Goal: Information Seeking & Learning: Learn about a topic

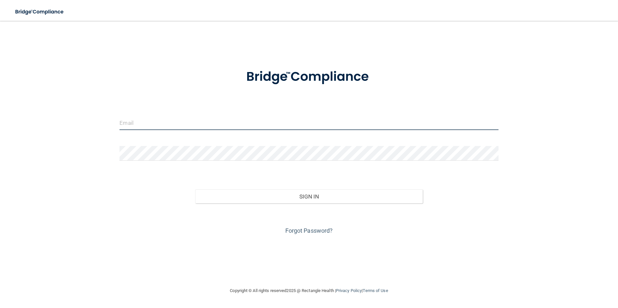
click at [197, 126] on input "email" at bounding box center [308, 122] width 378 height 15
type input "[EMAIL_ADDRESS][DOMAIN_NAME]"
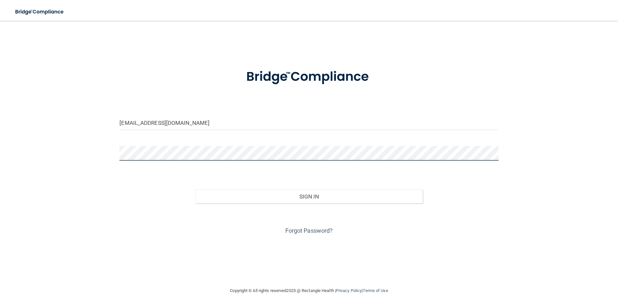
click at [195, 190] on button "Sign In" at bounding box center [308, 197] width 227 height 14
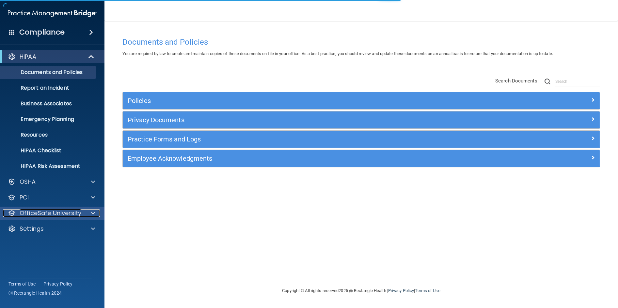
click at [64, 215] on p "OfficeSafe University" at bounding box center [51, 213] width 62 height 8
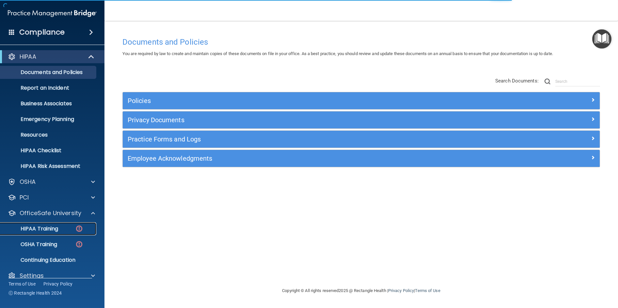
click at [31, 227] on p "HIPAA Training" at bounding box center [31, 229] width 54 height 7
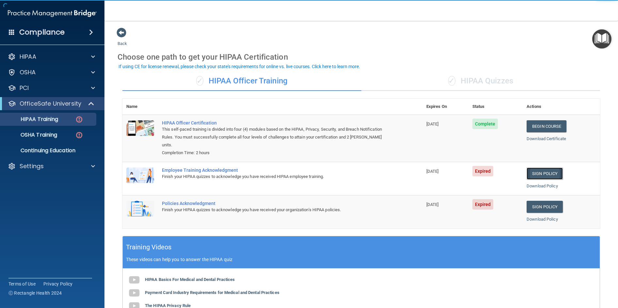
click at [547, 175] on link "Sign Policy" at bounding box center [544, 174] width 36 height 12
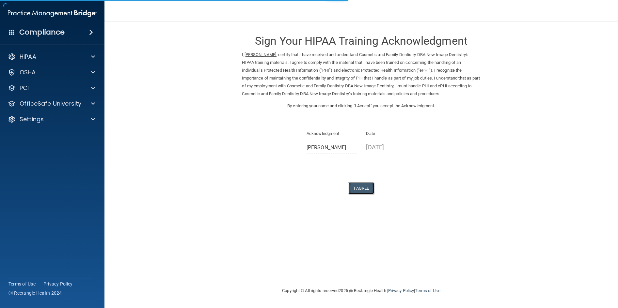
click at [368, 188] on button "I Agree" at bounding box center [361, 188] width 26 height 12
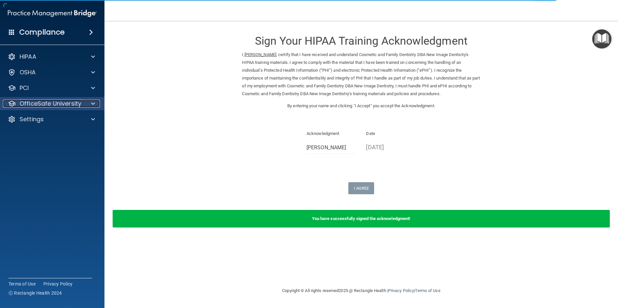
click at [50, 102] on p "OfficeSafe University" at bounding box center [51, 104] width 62 height 8
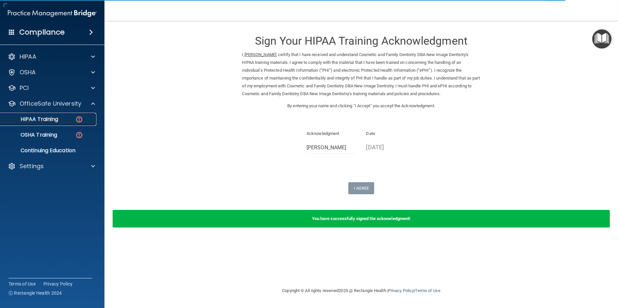
click at [59, 122] on div "HIPAA Training" at bounding box center [48, 119] width 89 height 7
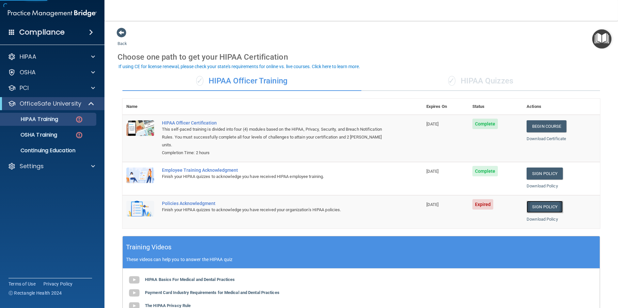
click at [547, 205] on link "Sign Policy" at bounding box center [544, 207] width 36 height 12
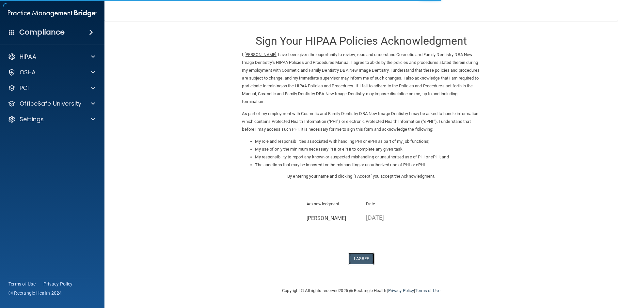
click at [366, 263] on button "I Agree" at bounding box center [361, 259] width 26 height 12
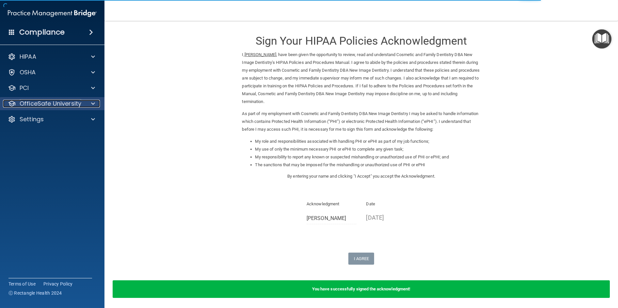
click at [71, 106] on p "OfficeSafe University" at bounding box center [51, 104] width 62 height 8
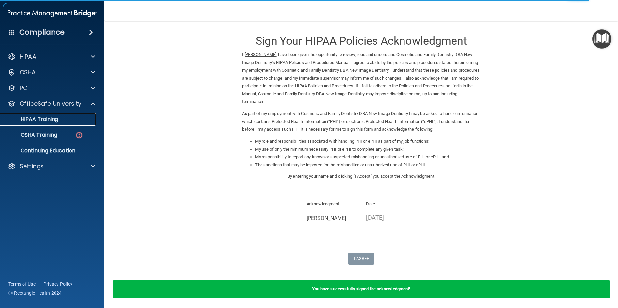
click at [64, 122] on div "HIPAA Training" at bounding box center [48, 119] width 89 height 7
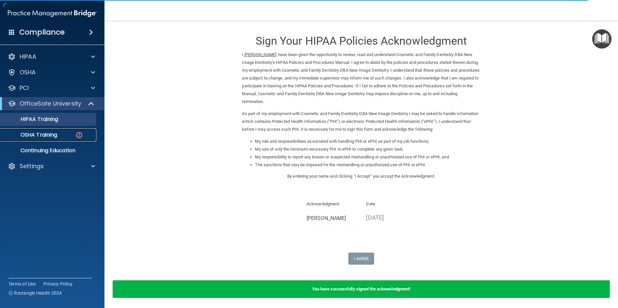
click at [66, 133] on div "OSHA Training" at bounding box center [48, 135] width 89 height 7
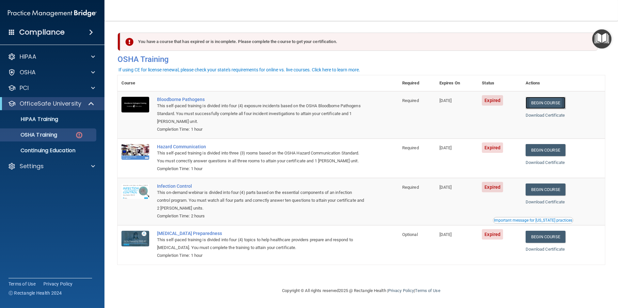
click at [542, 100] on link "Begin Course" at bounding box center [545, 103] width 40 height 12
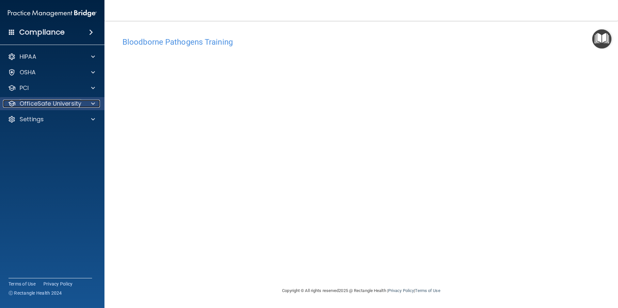
click at [68, 102] on p "OfficeSafe University" at bounding box center [51, 104] width 62 height 8
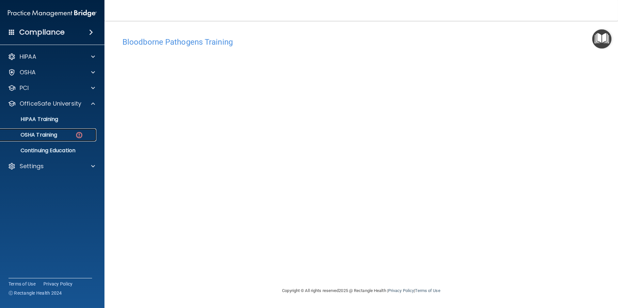
click at [72, 133] on div "OSHA Training" at bounding box center [48, 135] width 89 height 7
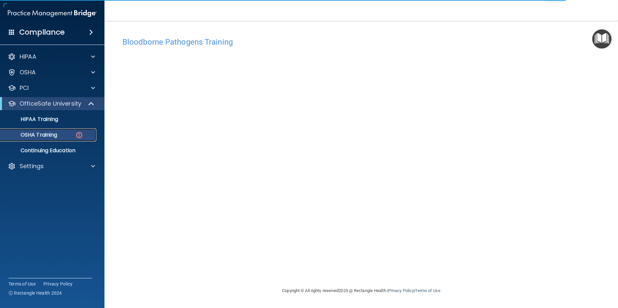
click at [54, 135] on p "OSHA Training" at bounding box center [30, 135] width 53 height 7
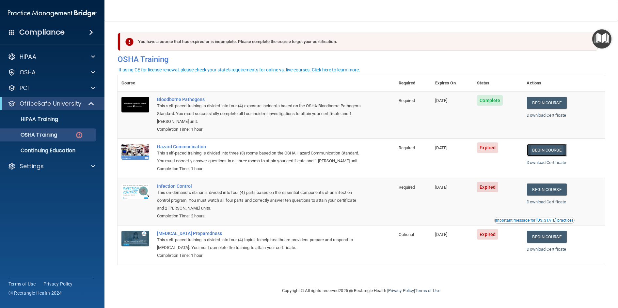
click at [557, 151] on link "Begin Course" at bounding box center [547, 150] width 40 height 12
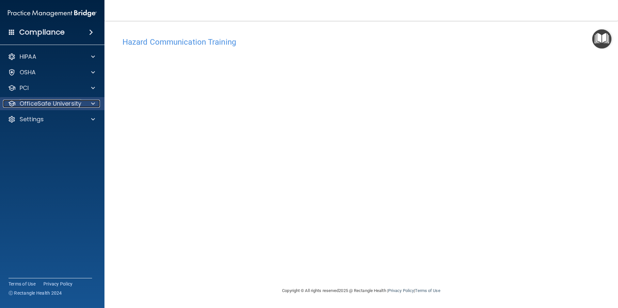
click at [69, 104] on p "OfficeSafe University" at bounding box center [51, 104] width 62 height 8
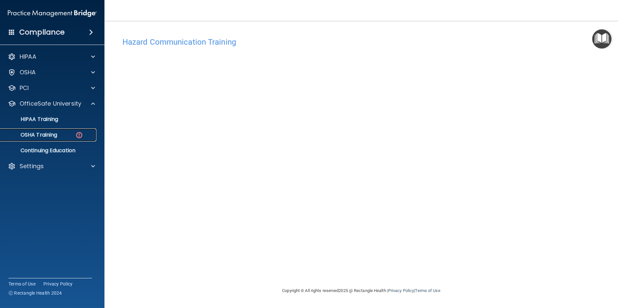
click at [62, 133] on div "OSHA Training" at bounding box center [48, 135] width 89 height 7
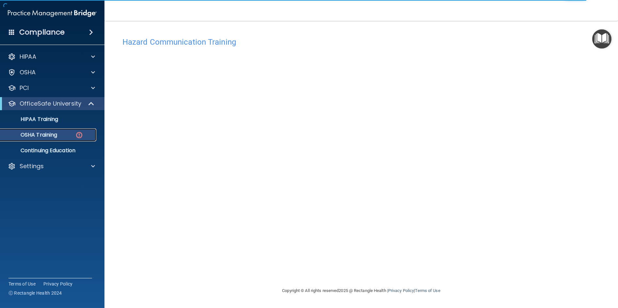
click at [54, 138] on p "OSHA Training" at bounding box center [30, 135] width 53 height 7
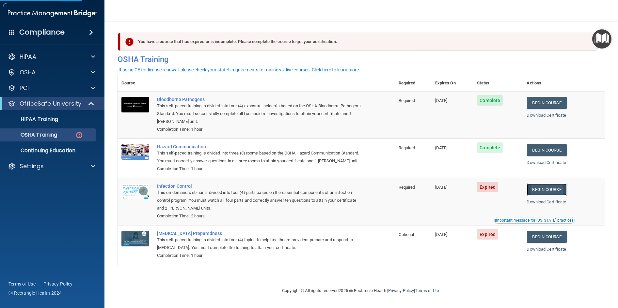
click at [543, 196] on link "Begin Course" at bounding box center [547, 190] width 40 height 12
click at [21, 54] on p "HIPAA" at bounding box center [28, 57] width 17 height 8
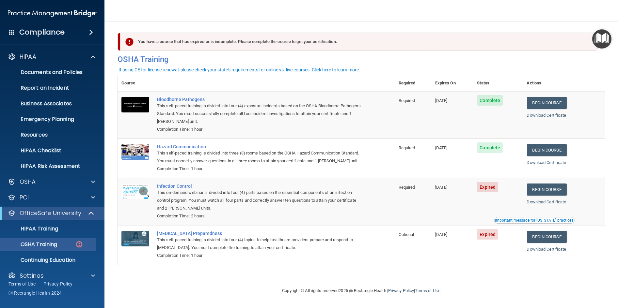
click at [34, 37] on h4 "Compliance" at bounding box center [41, 32] width 45 height 9
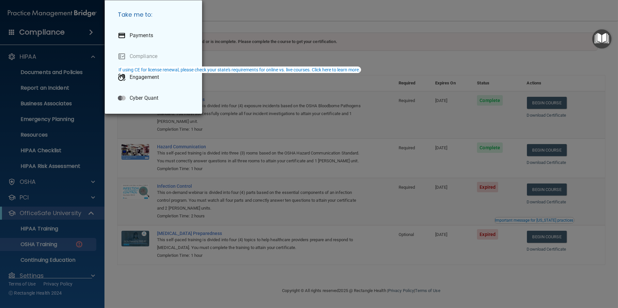
click at [34, 37] on div "Take me to: Payments Compliance Engagement Cyber Quant" at bounding box center [309, 154] width 618 height 308
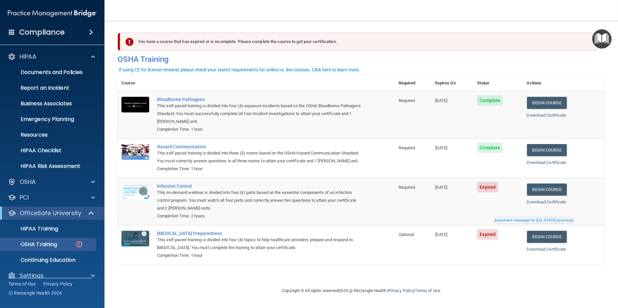
click at [42, 219] on div "OfficeSafe University" at bounding box center [52, 213] width 104 height 13
click at [41, 231] on p "HIPAA Training" at bounding box center [31, 229] width 54 height 7
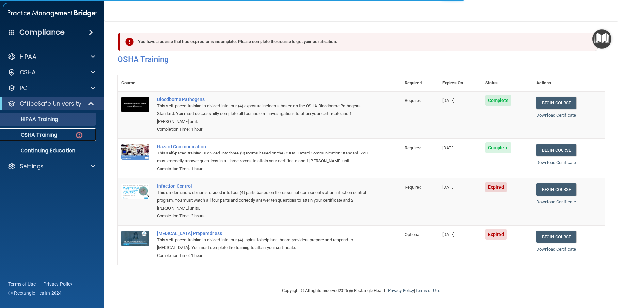
click at [47, 130] on link "OSHA Training" at bounding box center [44, 135] width 103 height 13
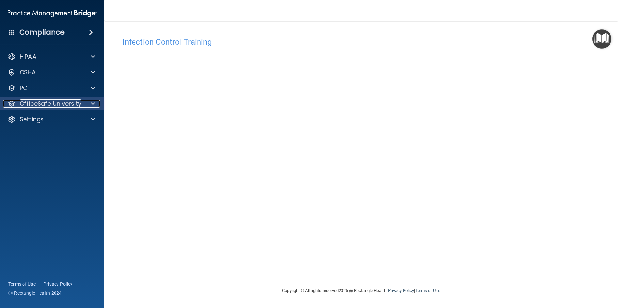
click at [32, 104] on p "OfficeSafe University" at bounding box center [51, 104] width 62 height 8
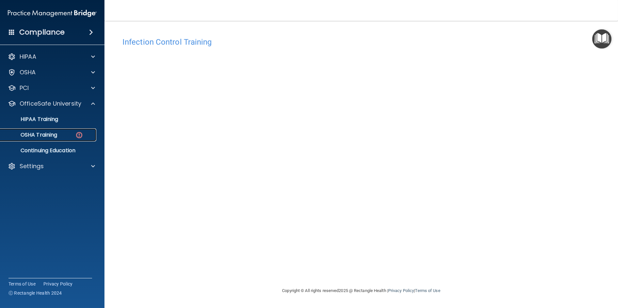
click at [38, 133] on p "OSHA Training" at bounding box center [30, 135] width 53 height 7
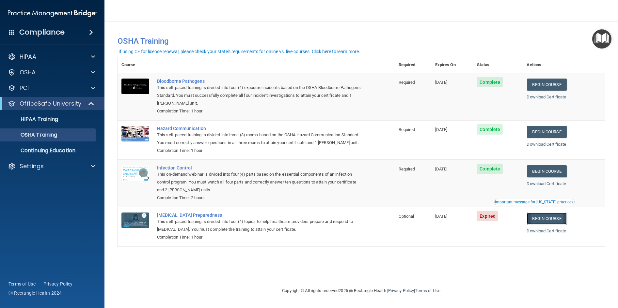
click at [543, 225] on link "Begin Course" at bounding box center [547, 219] width 40 height 12
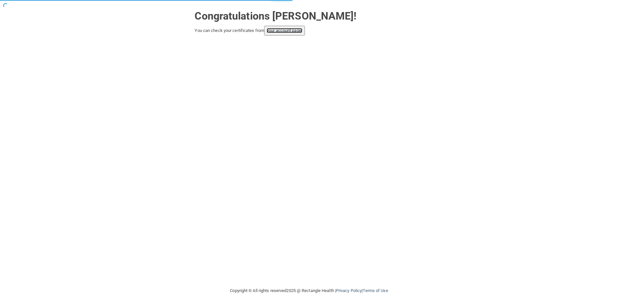
click at [293, 32] on link "your account page!" at bounding box center [285, 30] width 36 height 5
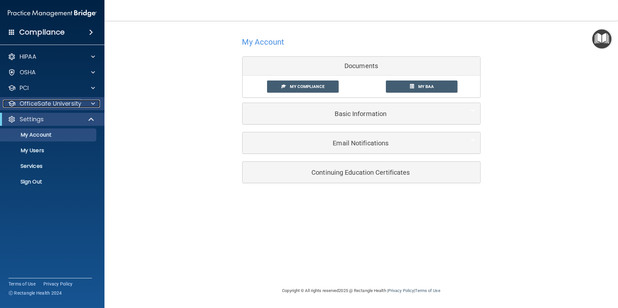
click at [73, 105] on p "OfficeSafe University" at bounding box center [51, 104] width 62 height 8
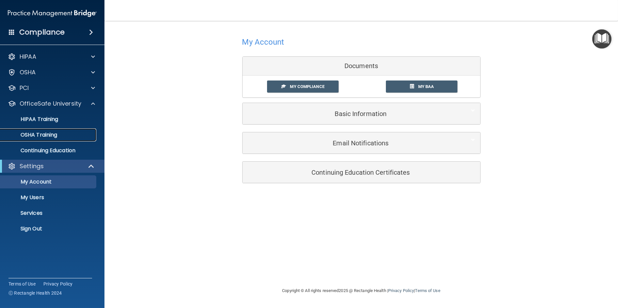
click at [54, 134] on p "OSHA Training" at bounding box center [30, 135] width 53 height 7
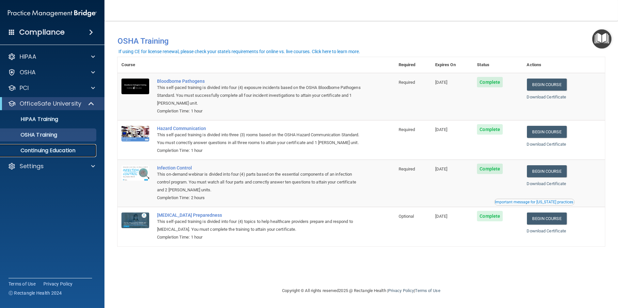
click at [53, 147] on p "Continuing Education" at bounding box center [48, 150] width 89 height 7
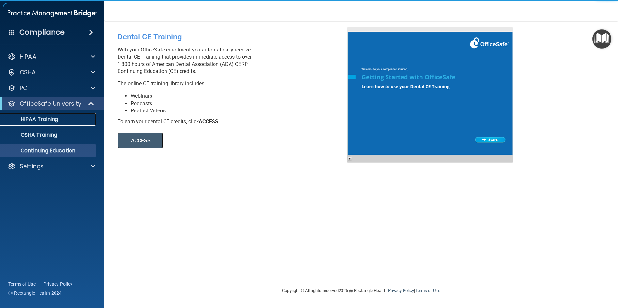
click at [54, 123] on link "HIPAA Training" at bounding box center [44, 119] width 103 height 13
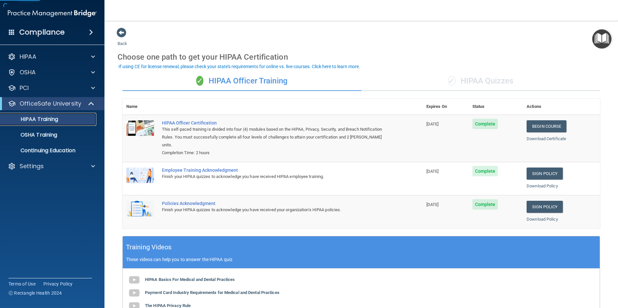
scroll to position [130, 0]
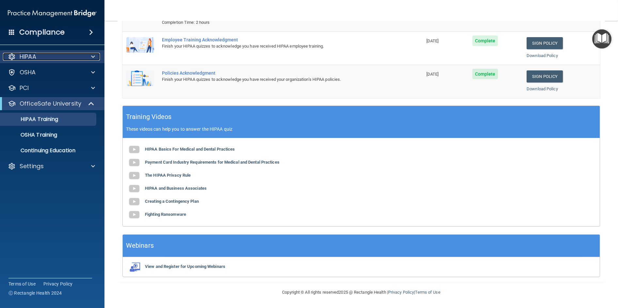
click at [78, 55] on div "HIPAA" at bounding box center [43, 57] width 81 height 8
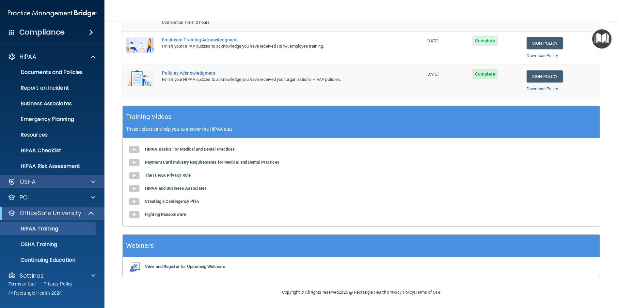
click at [48, 186] on div "OSHA" at bounding box center [52, 182] width 105 height 13
click at [94, 181] on span at bounding box center [93, 182] width 4 height 8
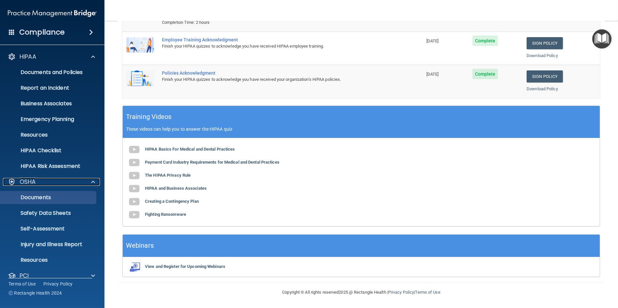
scroll to position [88, 0]
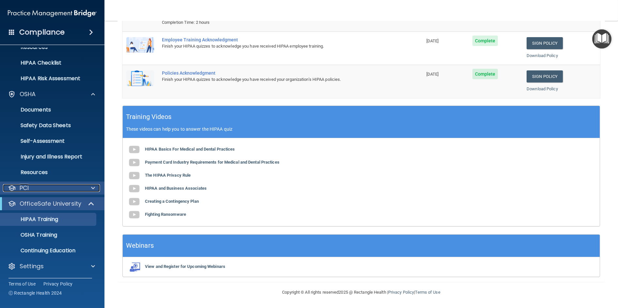
click at [73, 189] on div "PCI" at bounding box center [43, 188] width 81 height 8
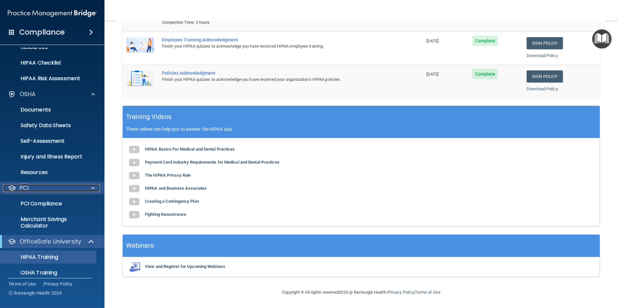
scroll to position [126, 0]
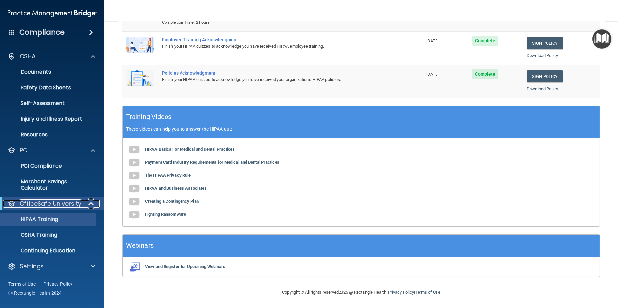
click at [51, 206] on p "OfficeSafe University" at bounding box center [51, 204] width 62 height 8
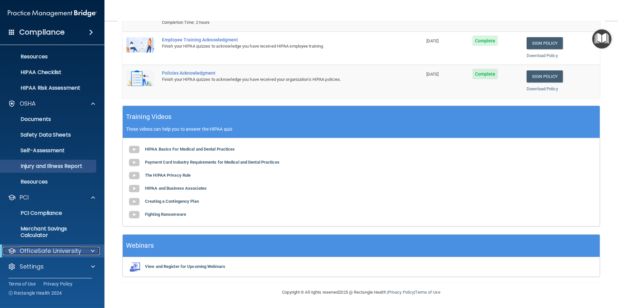
scroll to position [0, 0]
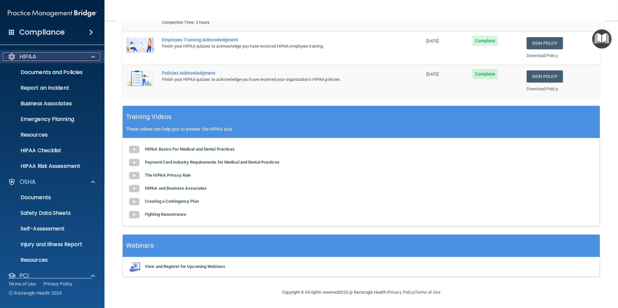
click at [94, 58] on span at bounding box center [93, 57] width 4 height 8
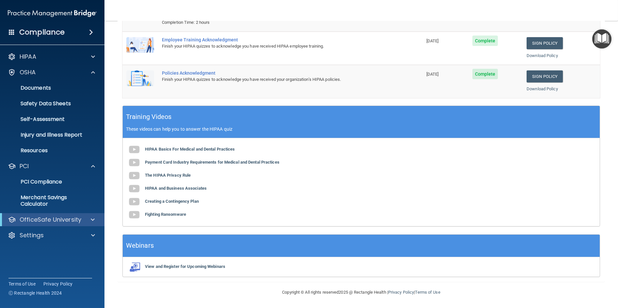
click at [65, 34] on div "Compliance" at bounding box center [52, 32] width 104 height 14
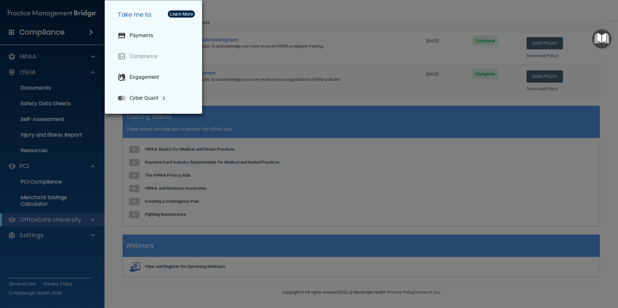
click at [36, 37] on div "Take me to: Payments Compliance Engagement Cyber Quant" at bounding box center [309, 154] width 618 height 308
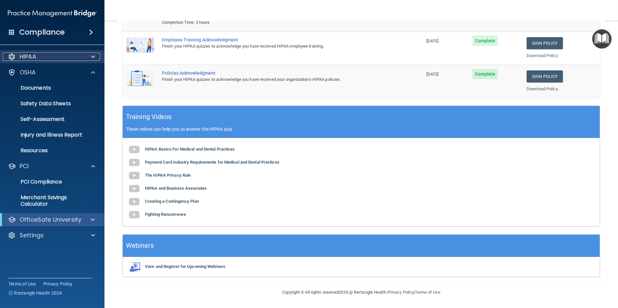
click at [31, 59] on p "HIPAA" at bounding box center [28, 57] width 17 height 8
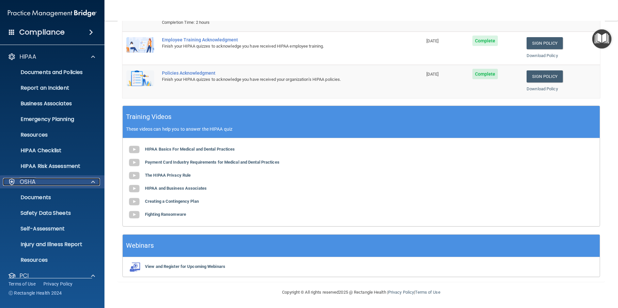
click at [28, 185] on p "OSHA" at bounding box center [28, 182] width 16 height 8
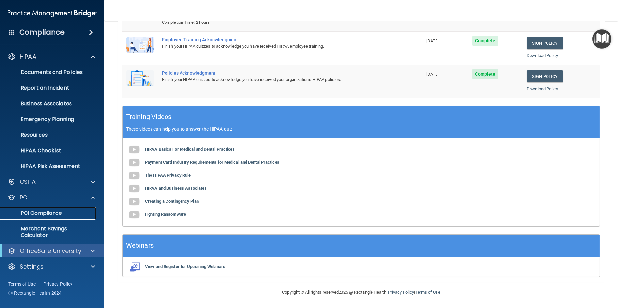
click at [49, 217] on link "PCI Compliance" at bounding box center [44, 213] width 103 height 13
